Goal: Information Seeking & Learning: Learn about a topic

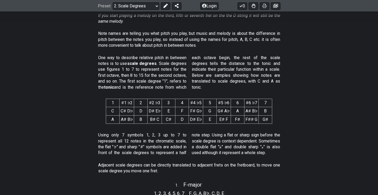
scroll to position [185, 0]
click at [127, 119] on td "A♯ B♭" at bounding box center [126, 119] width 15 height 8
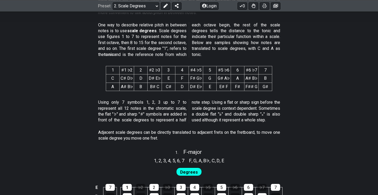
scroll to position [217, 0]
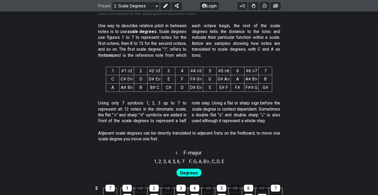
click at [286, 107] on section "Using only 7 symbols 1, 2, 3 up to 7 to represent all 12 notes in the chromatic…" at bounding box center [189, 113] width 378 height 30
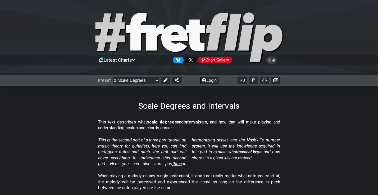
scroll to position [0, 0]
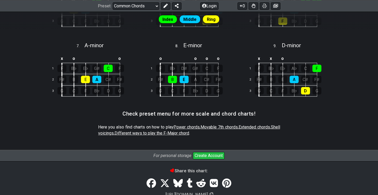
scroll to position [276, 0]
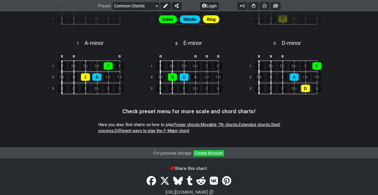
click at [174, 130] on span "Different ways to play the F-Major chord" at bounding box center [151, 130] width 75 height 5
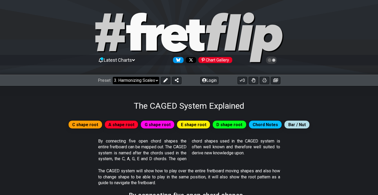
select select "/the-caged-system"
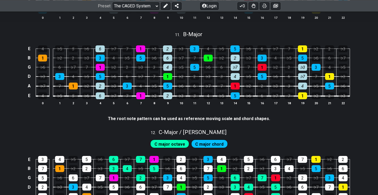
scroll to position [912, 0]
